Goal: Information Seeking & Learning: Learn about a topic

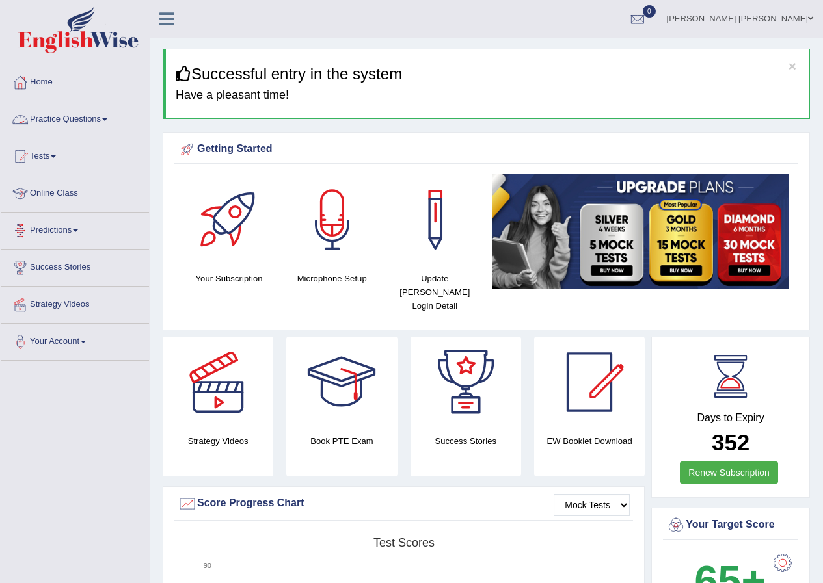
click at [81, 116] on link "Practice Questions" at bounding box center [75, 117] width 148 height 33
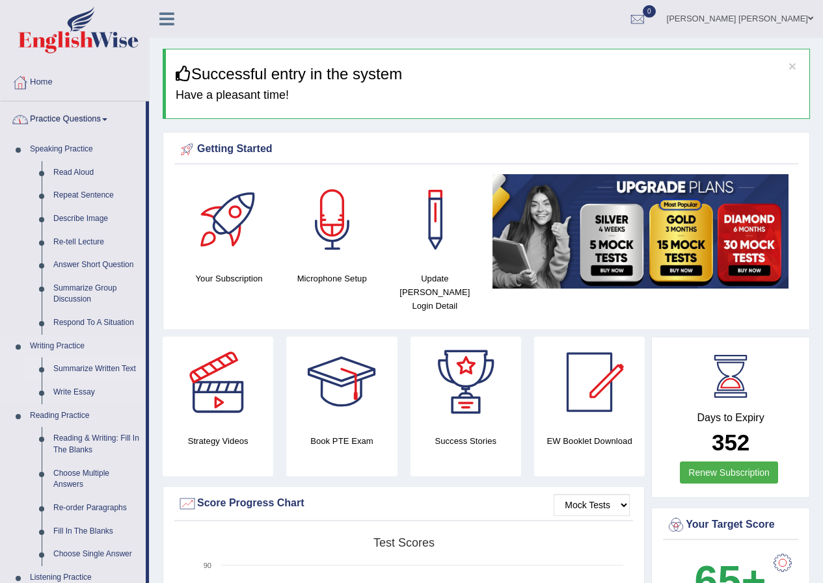
click at [88, 367] on link "Summarize Written Text" at bounding box center [96, 369] width 98 height 23
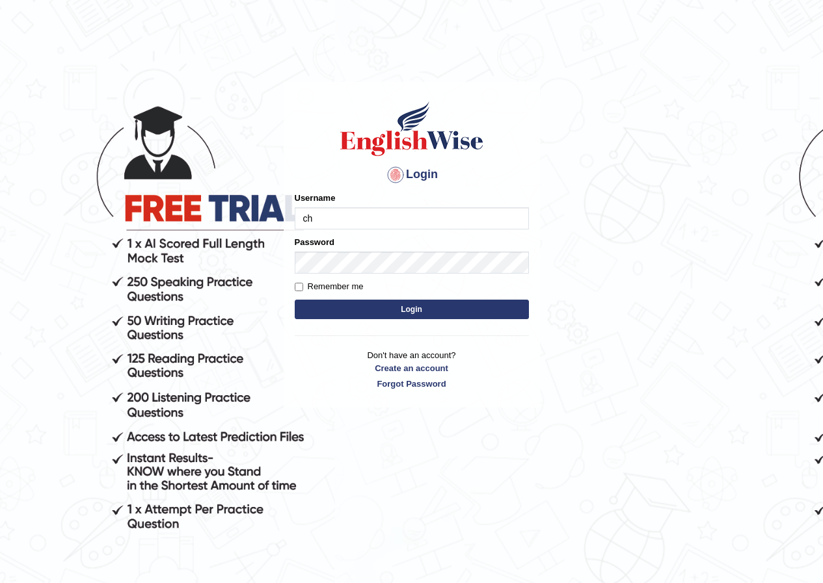
type input "charitha_parramatta"
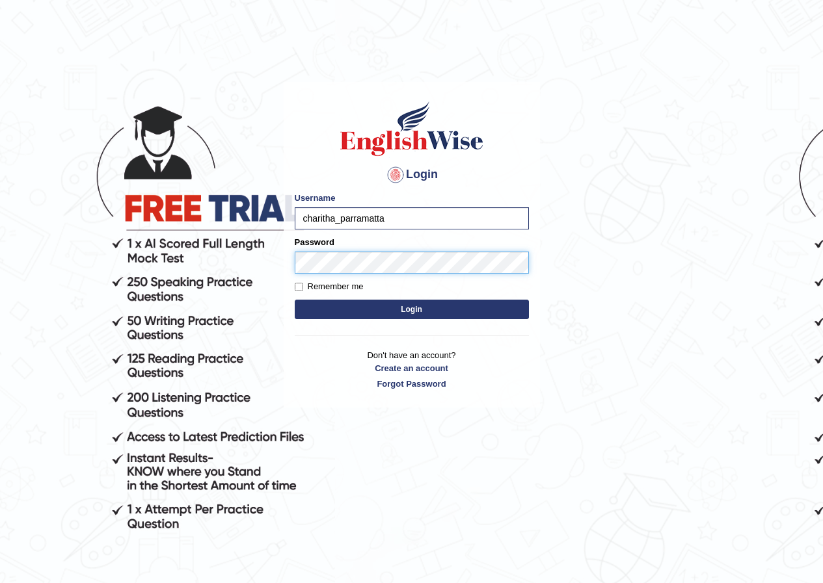
click at [295, 300] on button "Login" at bounding box center [412, 310] width 234 height 20
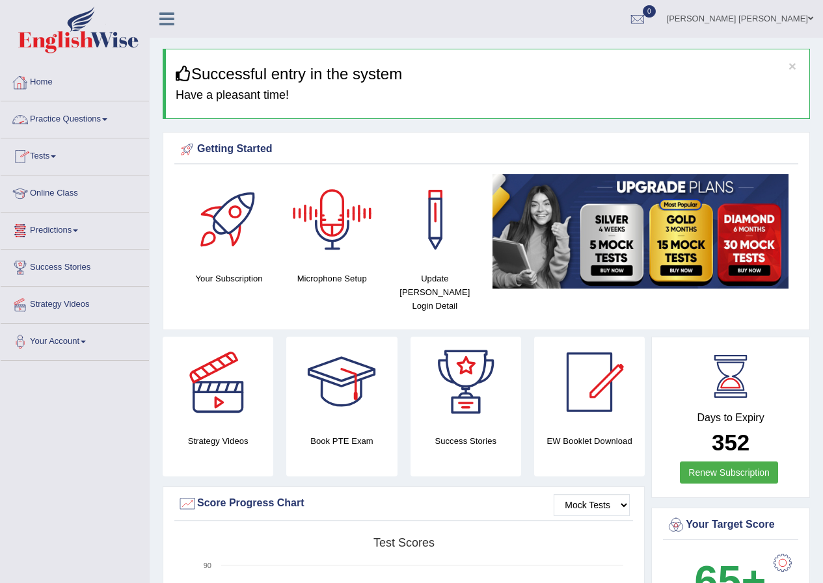
click at [88, 124] on link "Practice Questions" at bounding box center [75, 117] width 148 height 33
click at [68, 126] on link "Practice Questions" at bounding box center [75, 117] width 148 height 33
click at [85, 124] on link "Practice Questions" at bounding box center [75, 117] width 148 height 33
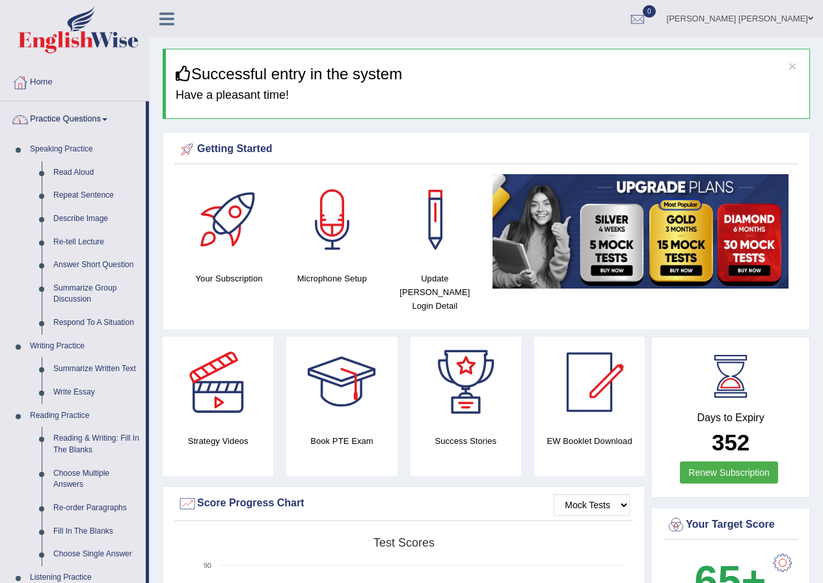
scroll to position [260, 0]
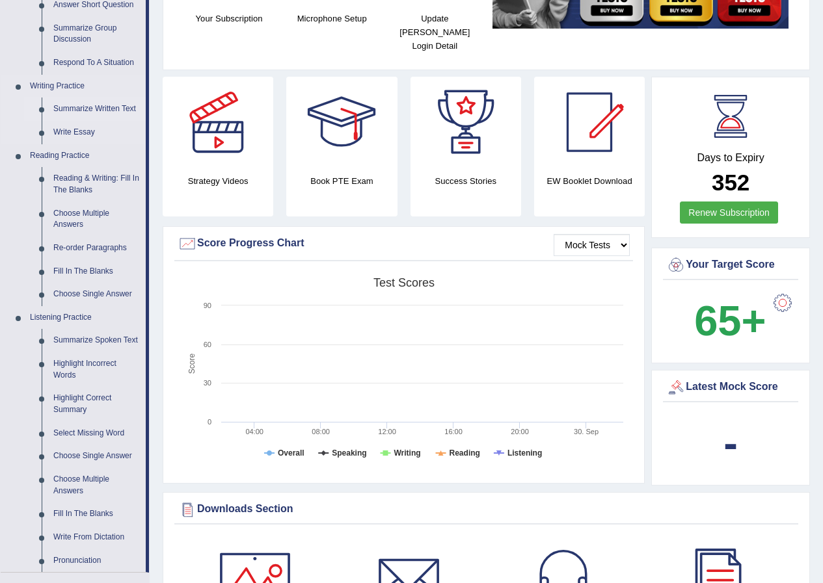
click at [78, 110] on link "Summarize Written Text" at bounding box center [96, 109] width 98 height 23
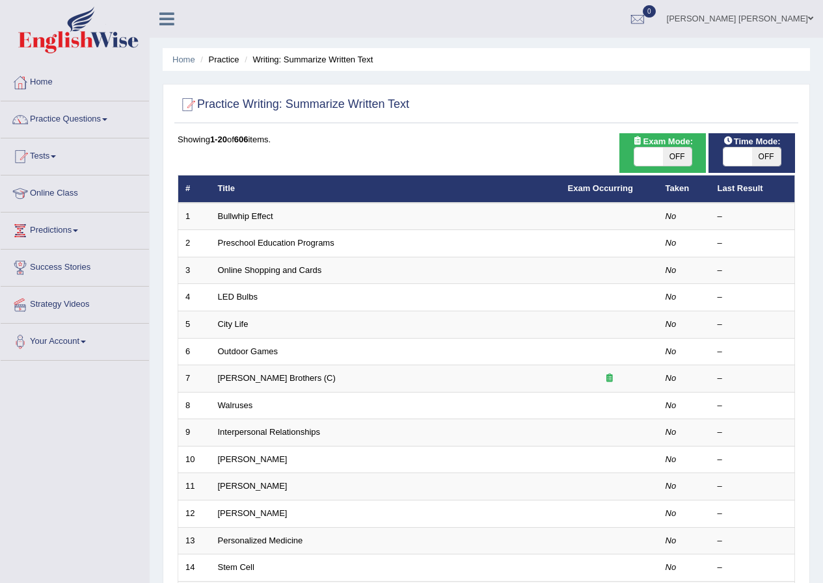
click at [640, 153] on span at bounding box center [648, 157] width 29 height 18
checkbox input "false"
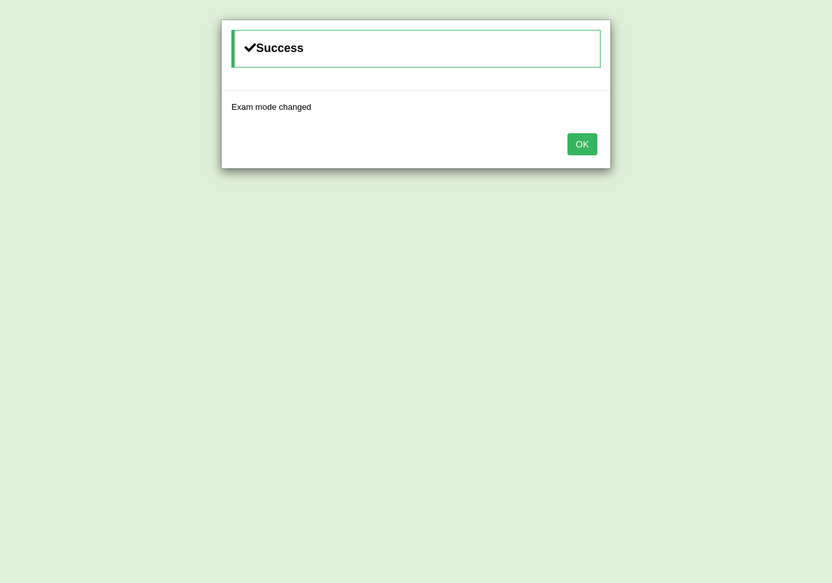
click at [587, 149] on button "OK" at bounding box center [583, 144] width 30 height 22
click at [587, 118] on button "OK" at bounding box center [583, 107] width 30 height 22
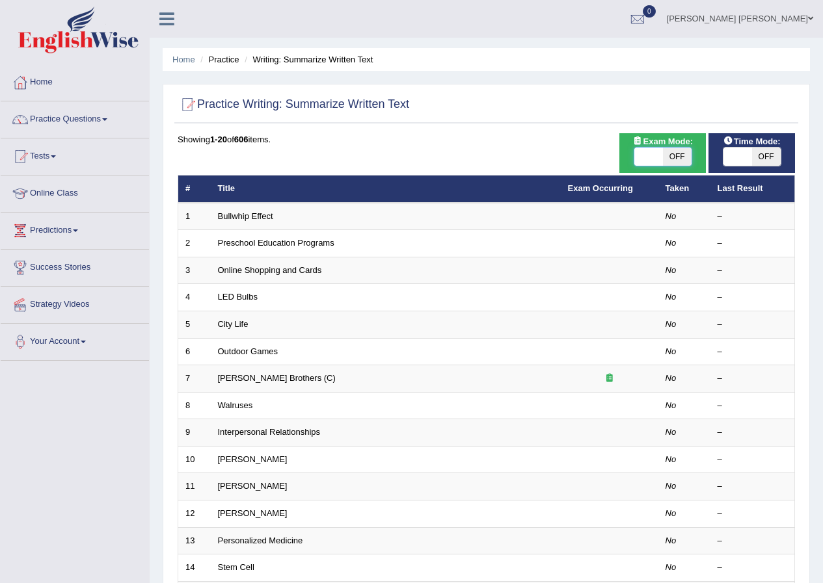
click at [652, 159] on span at bounding box center [648, 157] width 29 height 18
checkbox input "false"
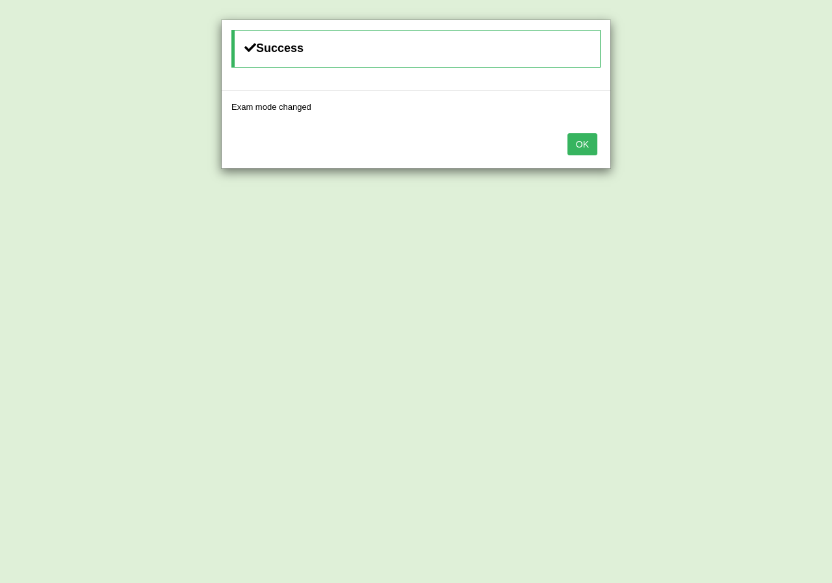
click at [593, 142] on button "OK" at bounding box center [583, 144] width 30 height 22
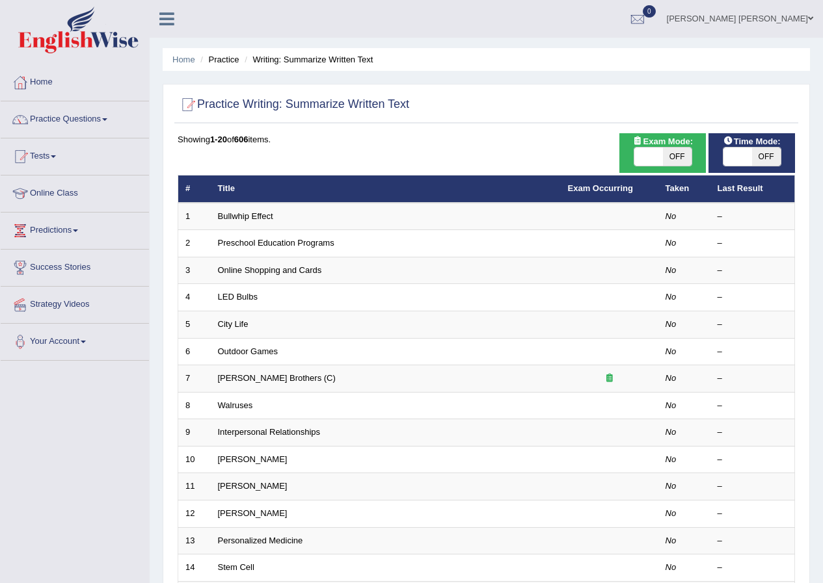
click at [686, 159] on span "OFF" at bounding box center [677, 157] width 29 height 18
checkbox input "true"
click at [686, 159] on span "OFF" at bounding box center [677, 157] width 29 height 18
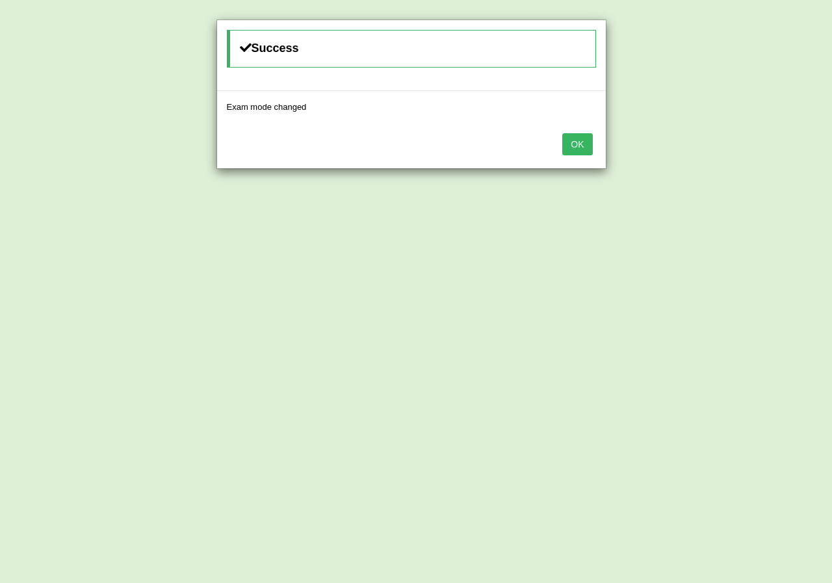
click at [577, 142] on button "OK" at bounding box center [578, 144] width 30 height 22
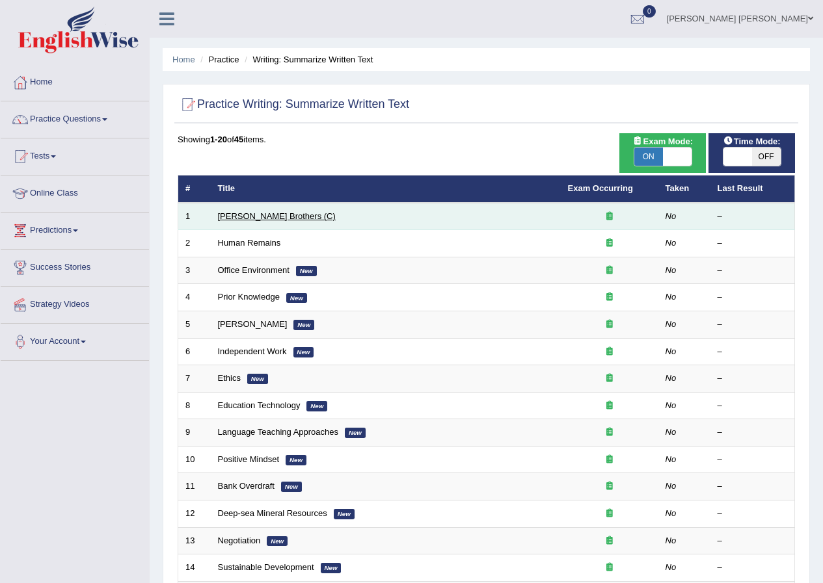
click at [261, 216] on link "[PERSON_NAME] Brothers (C)" at bounding box center [277, 216] width 118 height 10
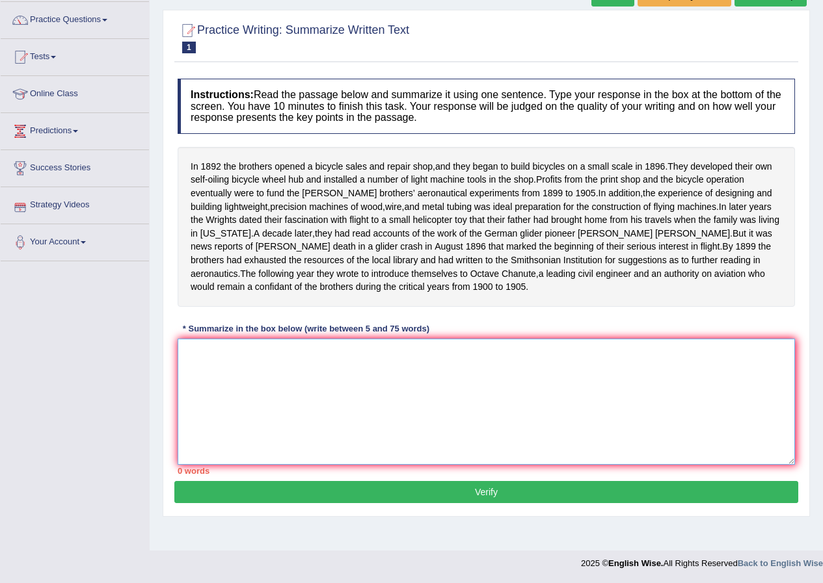
click at [192, 368] on textarea at bounding box center [486, 402] width 617 height 126
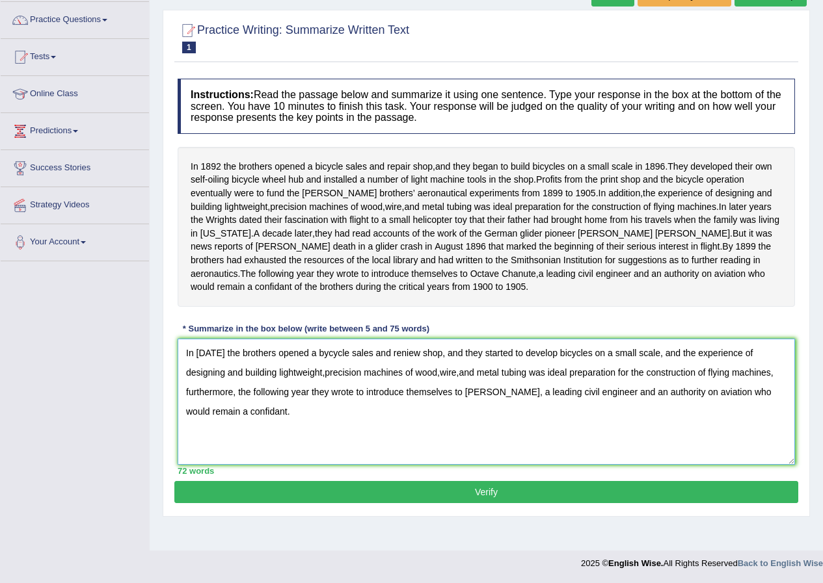
click at [572, 386] on textarea "In [DATE] the brothers opened a bycycle sales and reniew shop, and they started…" at bounding box center [486, 402] width 617 height 126
click at [221, 407] on textarea "In [DATE] the brothers opened a bycycle sales and reniew shop, and they started…" at bounding box center [486, 402] width 617 height 126
click at [314, 407] on textarea "In [DATE] the brothers opened a bycycle sales and reniew shop, and they started…" at bounding box center [486, 402] width 617 height 126
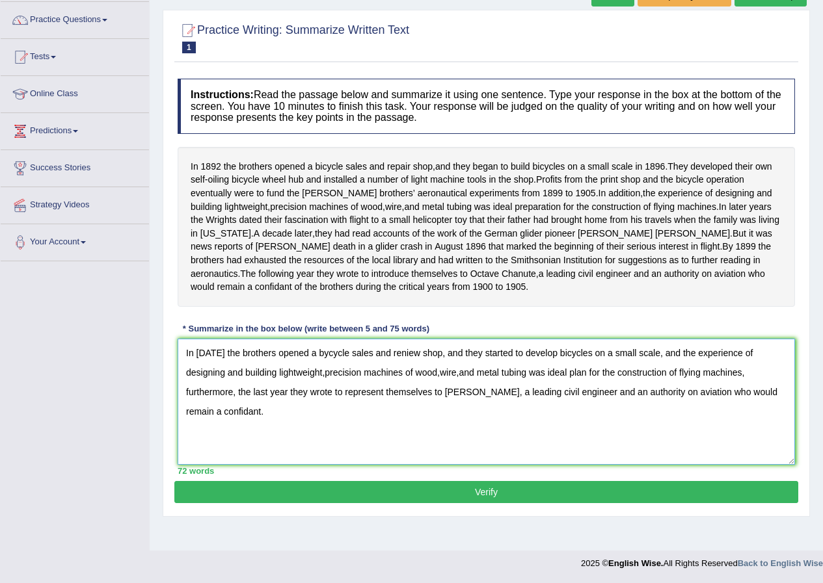
click at [485, 406] on textarea "In [DATE] the brothers opened a bycycle sales and reniew shop, and they started…" at bounding box center [486, 402] width 617 height 126
click at [399, 388] on textarea "In [DATE] the brothers opened a bycycle sales and reniew shop, and they started…" at bounding box center [486, 402] width 617 height 126
click at [421, 388] on textarea "In [DATE] the brothers opened a bycycle sales and reniew shop, and they started…" at bounding box center [486, 402] width 617 height 126
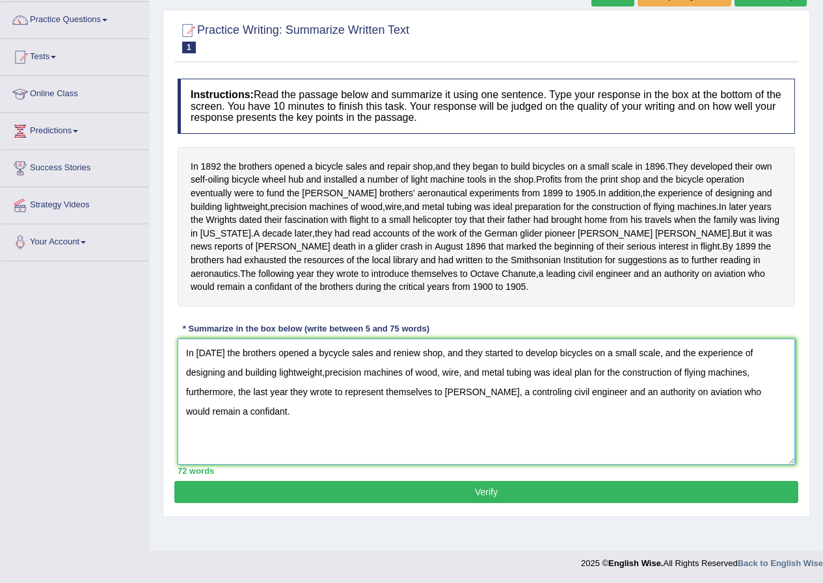
type textarea "In [DATE] the brothers opened a bycycle sales and reniew shop, and they started…"
click at [437, 503] on button "Verify" at bounding box center [486, 492] width 624 height 22
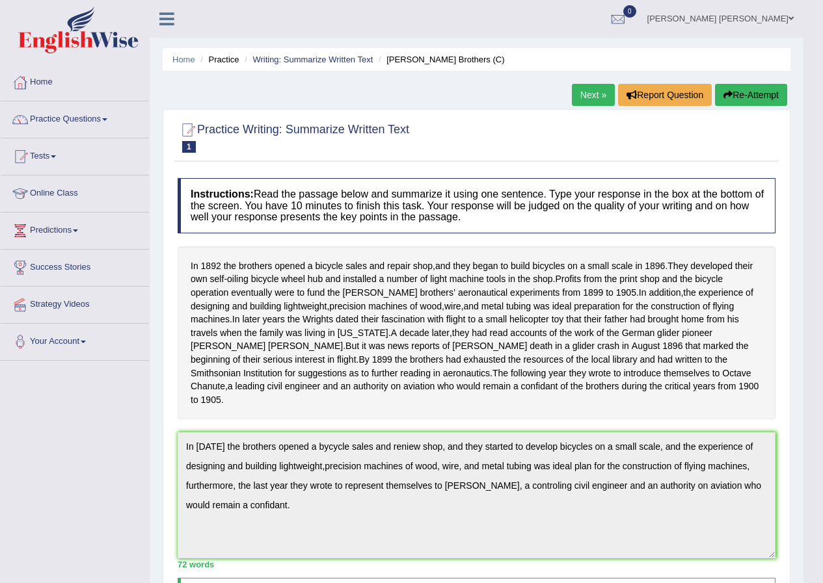
click at [595, 98] on link "Next »" at bounding box center [593, 95] width 43 height 22
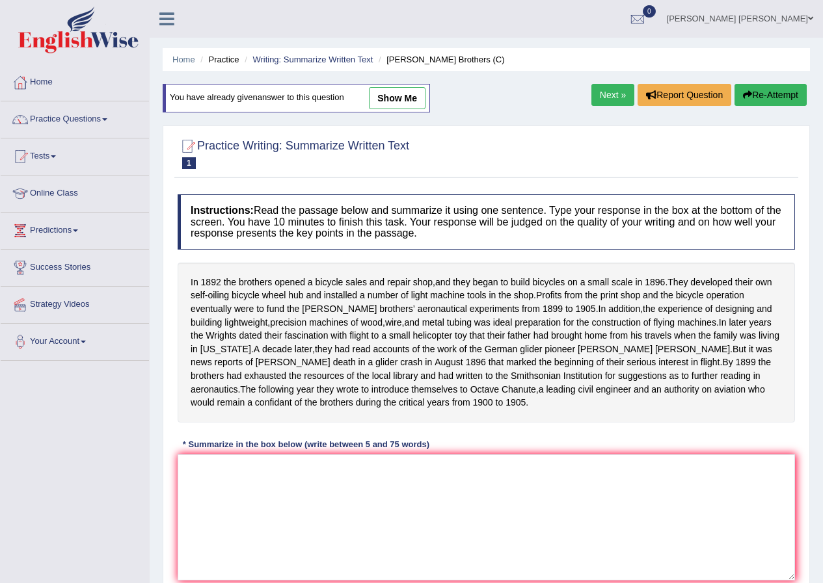
click at [607, 89] on link "Next »" at bounding box center [612, 95] width 43 height 22
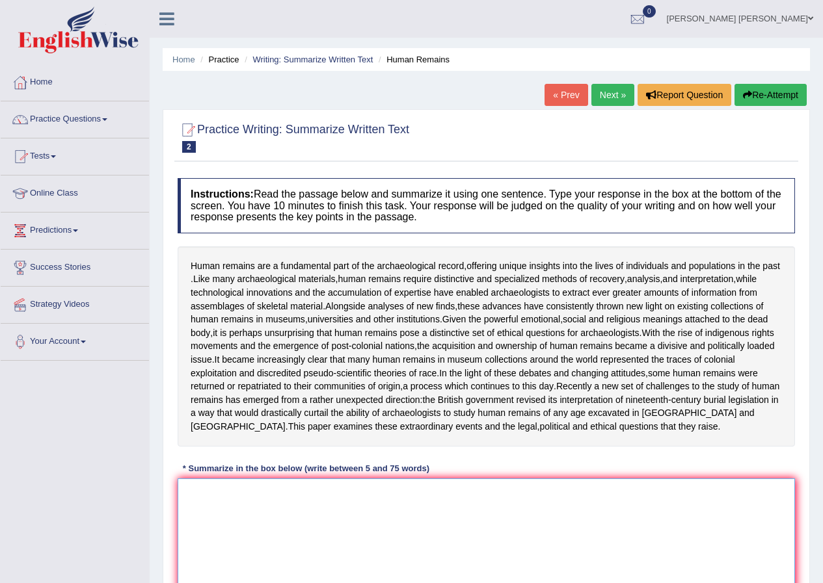
click at [197, 516] on textarea at bounding box center [486, 542] width 617 height 126
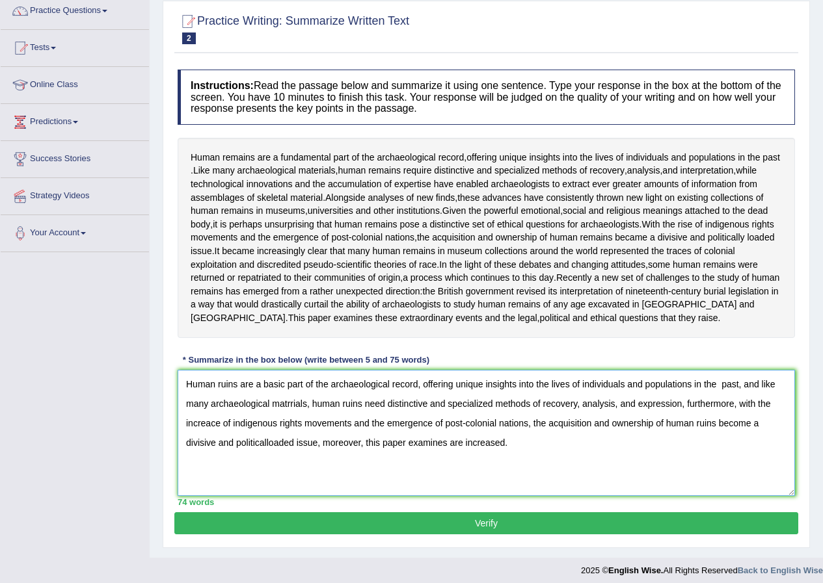
scroll to position [129, 0]
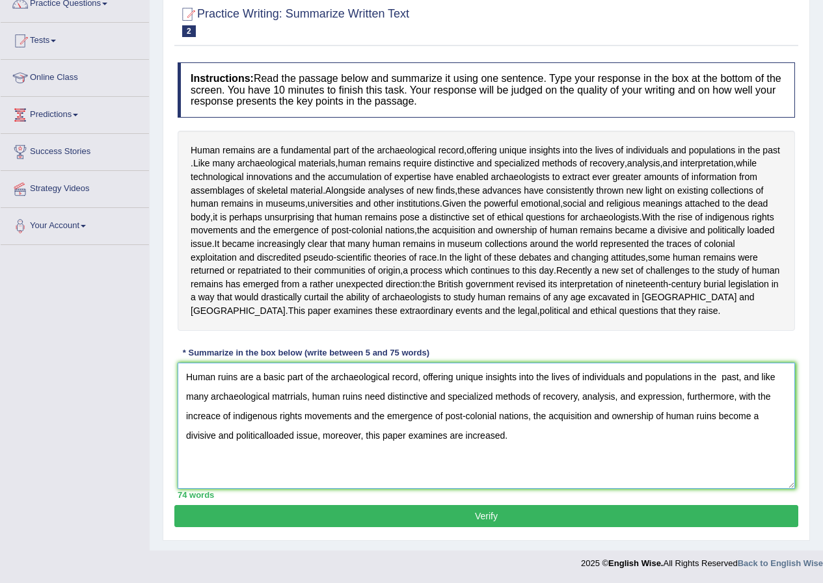
click at [264, 436] on textarea "Human ruins are a basic part of the archaeological record, offering unique insi…" at bounding box center [486, 426] width 617 height 126
click at [268, 432] on textarea "Human ruins are a basic part of the archaeological record, offering unique insi…" at bounding box center [486, 426] width 617 height 126
click at [267, 436] on textarea "Human ruins are a basic part of the archaeological record, offering unique insi…" at bounding box center [486, 426] width 617 height 126
click at [265, 434] on textarea "Human ruins are a basic part of the archaeological record, offering unique insi…" at bounding box center [486, 426] width 617 height 126
click at [265, 436] on textarea "Human ruins are a basic part of the archaeological record, offering unique insi…" at bounding box center [486, 426] width 617 height 126
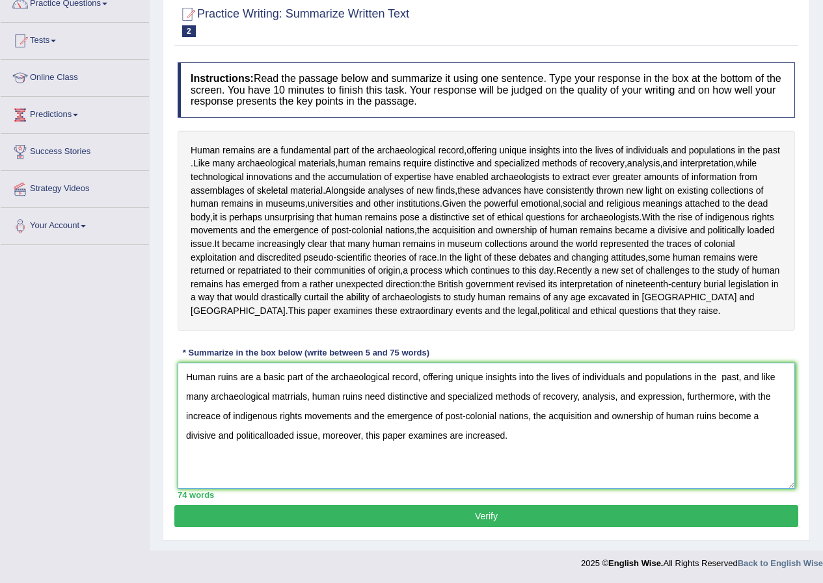
click at [267, 434] on textarea "Human ruins are a basic part of the archaeological record, offering unique insi…" at bounding box center [486, 426] width 617 height 126
click at [290, 398] on textarea "Human ruins are a basic part of the archaeological record, offering unique insi…" at bounding box center [486, 426] width 617 height 126
type textarea "Human ruins are a basic part of the archaeological record, offering unique insi…"
click at [507, 514] on button "Verify" at bounding box center [486, 516] width 624 height 22
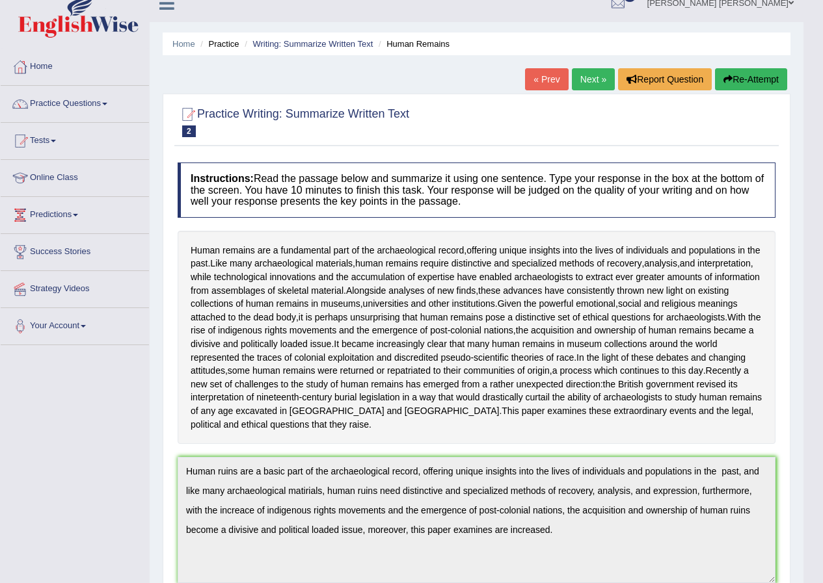
scroll to position [0, 0]
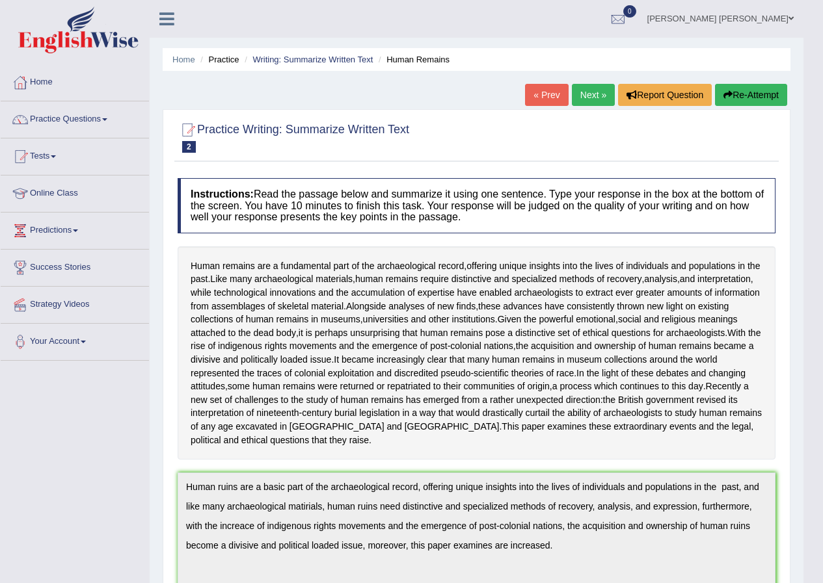
click at [760, 96] on button "Re-Attempt" at bounding box center [751, 95] width 72 height 22
drag, startPoint x: 760, startPoint y: 96, endPoint x: 756, endPoint y: 104, distance: 8.5
click at [760, 96] on button "Re-Attempt" at bounding box center [751, 95] width 72 height 22
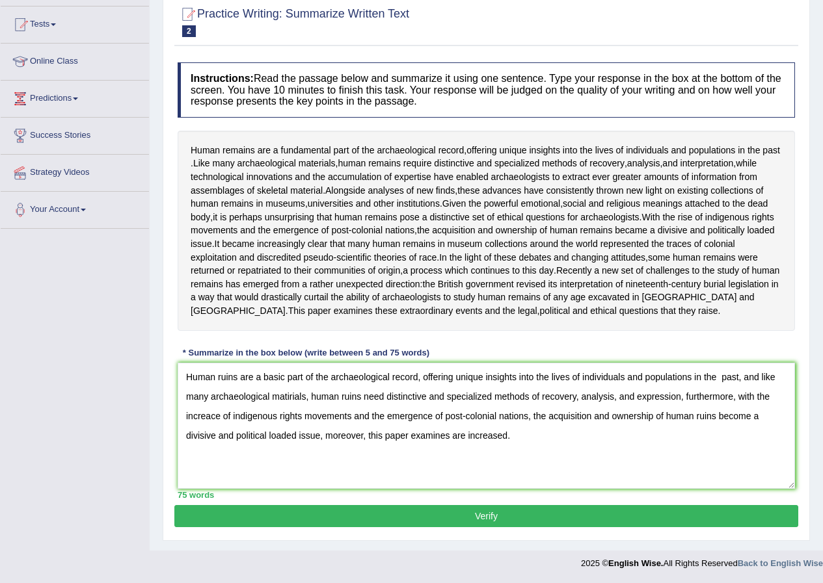
scroll to position [146, 0]
drag, startPoint x: 682, startPoint y: 436, endPoint x: 800, endPoint y: 341, distance: 151.7
click at [800, 341] on div "Practice Writing: Summarize Written Text 2 Human Remains Instructions: Read the…" at bounding box center [486, 267] width 647 height 548
click at [245, 376] on textarea "Human ruins are a basic part of the archaeological record, offering unique insi…" at bounding box center [486, 426] width 617 height 126
click at [285, 375] on textarea "Human ruins are a basic part of the archaeological record, offering unique insi…" at bounding box center [486, 426] width 617 height 126
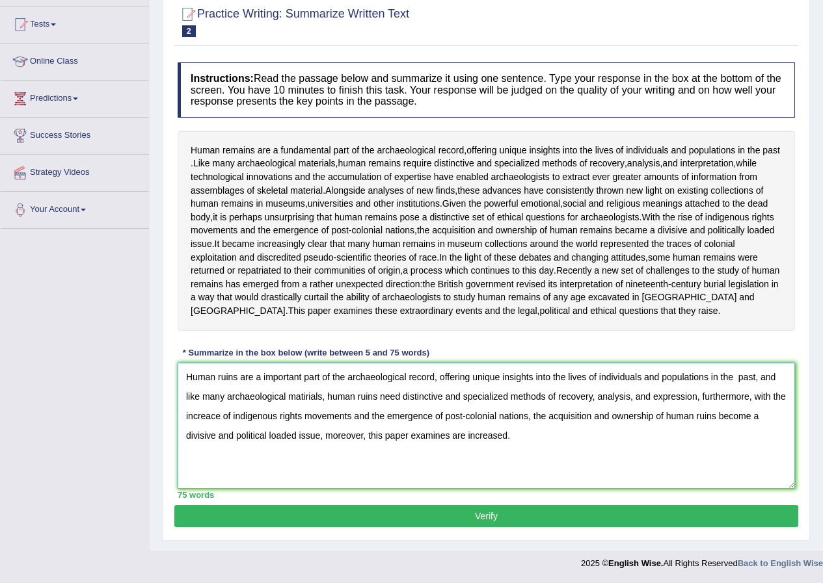
click at [215, 418] on textarea "Human ruins are a important part of the archaeological record, offering unique …" at bounding box center [486, 426] width 617 height 126
drag, startPoint x: 215, startPoint y: 415, endPoint x: 80, endPoint y: 370, distance: 142.5
click at [80, 370] on div "Toggle navigation Home Practice Questions Speaking Practice Read Aloud Repeat S…" at bounding box center [411, 222] width 823 height 709
click at [216, 419] on textarea "Human ruins are a important part of the archaeological record, offering unique …" at bounding box center [486, 426] width 617 height 126
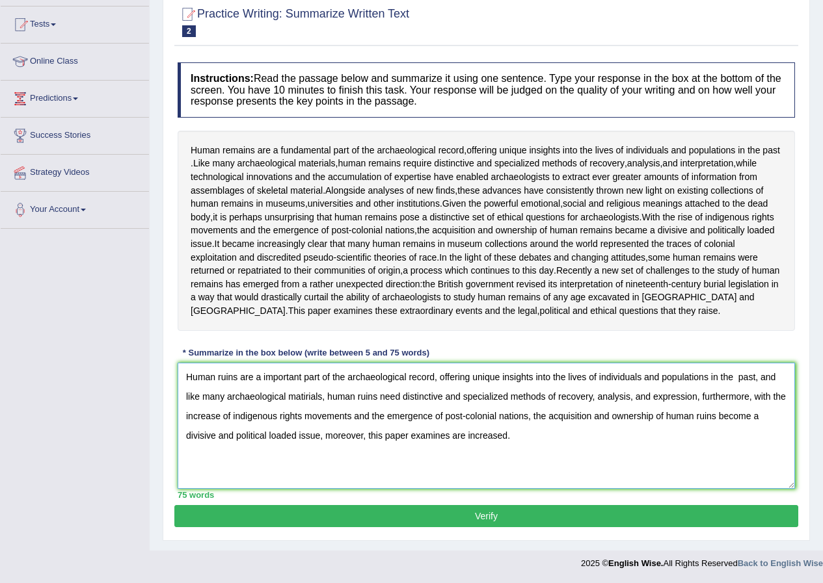
click at [305, 397] on textarea "Human ruins are a important part of the archaeological record, offering unique …" at bounding box center [486, 426] width 617 height 126
type textarea "Human ruins are a important part of the archaeological record, offering unique …"
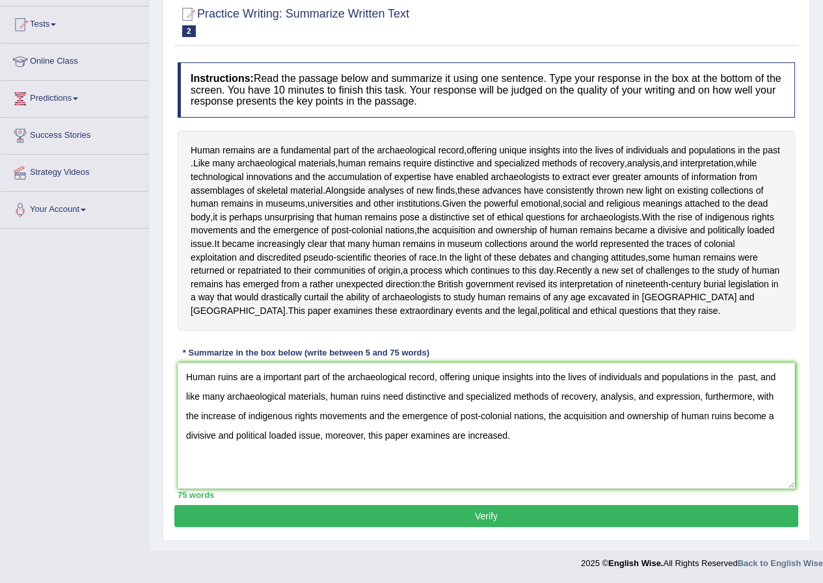
click at [464, 517] on button "Verify" at bounding box center [486, 516] width 624 height 22
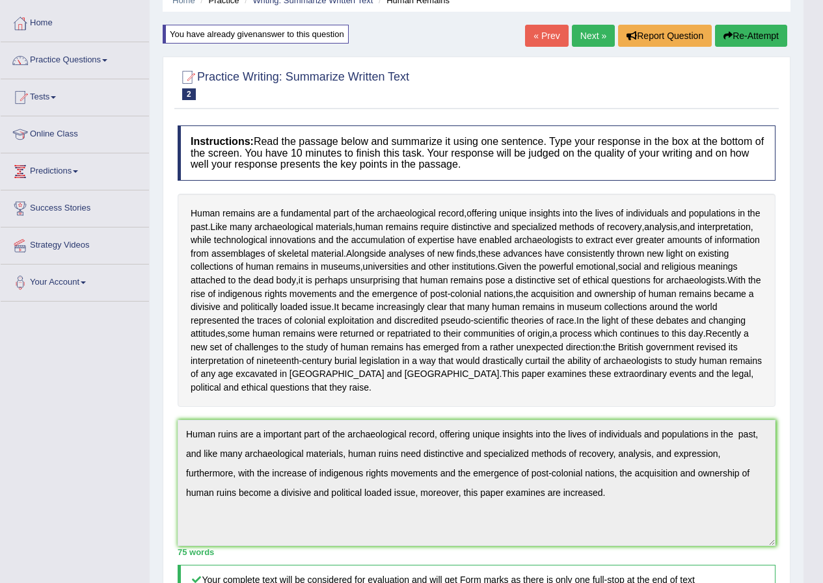
scroll to position [0, 0]
